Goal: Transaction & Acquisition: Purchase product/service

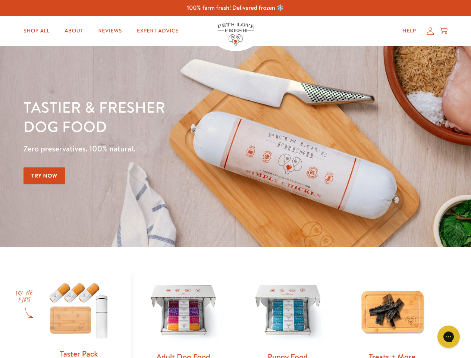
click at [236, 179] on div "Tastier & fresher dog food Zero preservatives. 100% natural. Try Now" at bounding box center [165, 146] width 283 height 99
click at [449, 337] on icon "Gorgias live chat" at bounding box center [448, 336] width 7 height 7
